Goal: Information Seeking & Learning: Learn about a topic

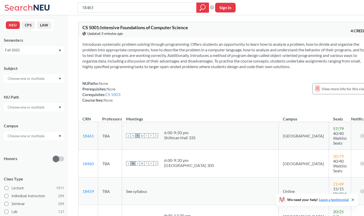
scroll to position [143, 0]
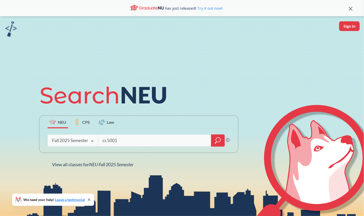
type input "cs 5001"
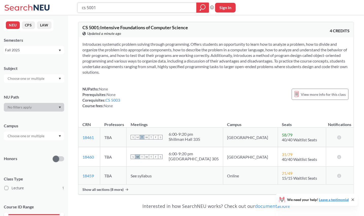
scroll to position [59, 0]
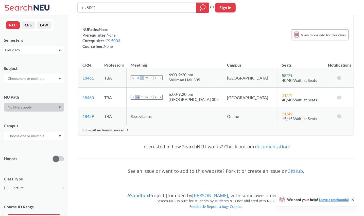
click at [107, 128] on span "Show all sections (8 more)" at bounding box center [102, 130] width 41 height 5
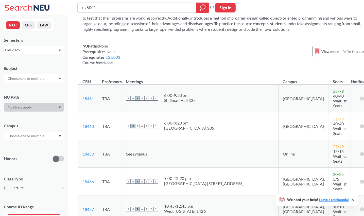
scroll to position [37, 0]
click at [212, 66] on div "NUPaths: None Prerequisites: None Corequisites: CS 5003 Course fees: None View …" at bounding box center [226, 54] width 288 height 22
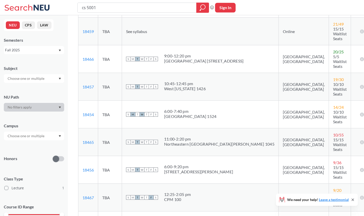
scroll to position [162, 0]
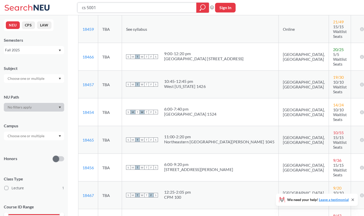
click at [105, 8] on input "cs 5001" at bounding box center [136, 7] width 111 height 9
type input "cs 5003"
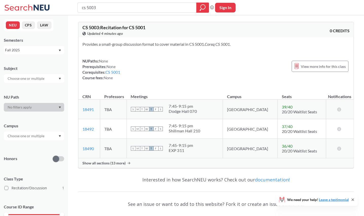
click at [113, 164] on span "Show all sections (13 more)" at bounding box center [103, 163] width 43 height 5
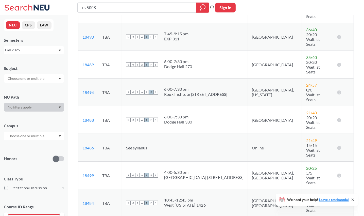
scroll to position [135, 0]
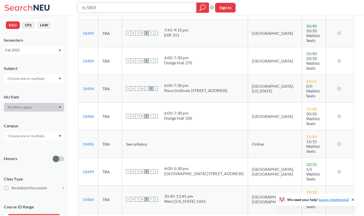
click at [125, 11] on input "cs 5003" at bounding box center [136, 7] width 111 height 9
type input "cs 5001"
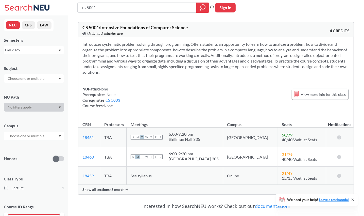
click at [120, 188] on span "Show all sections (8 more)" at bounding box center [102, 189] width 41 height 5
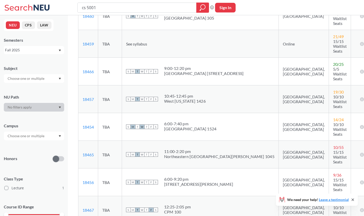
scroll to position [148, 0]
